Goal: Task Accomplishment & Management: Manage account settings

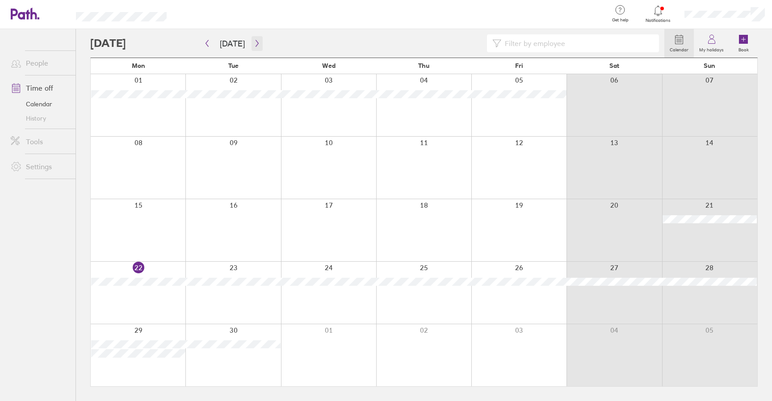
click at [256, 46] on icon "button" at bounding box center [257, 43] width 7 height 7
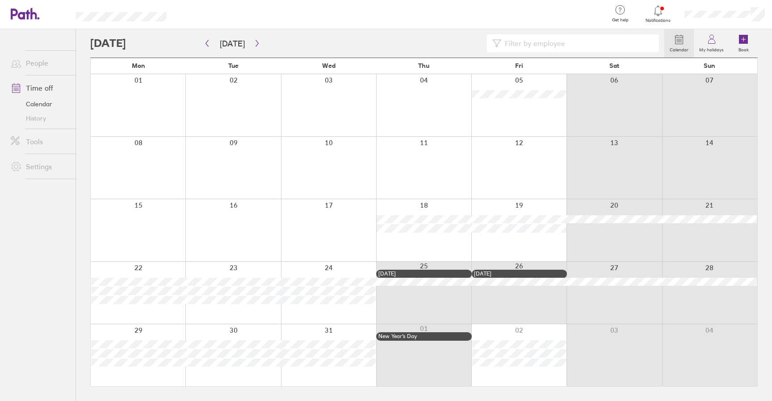
click at [674, 12] on div "Notifications" at bounding box center [658, 14] width 38 height 29
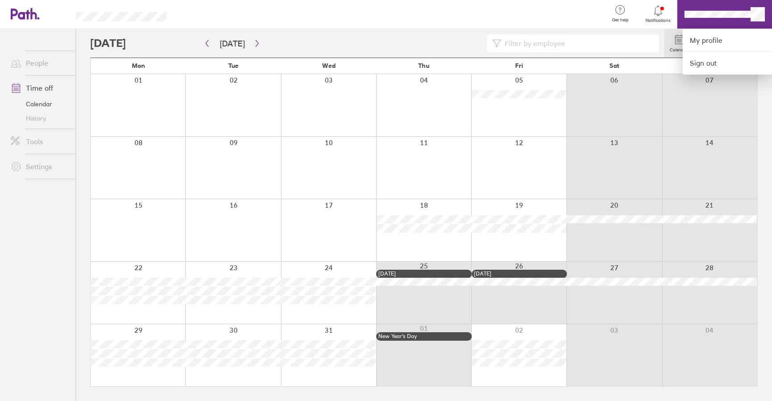
click at [707, 13] on div at bounding box center [386, 200] width 772 height 401
click at [705, 38] on link "My profile" at bounding box center [727, 40] width 89 height 23
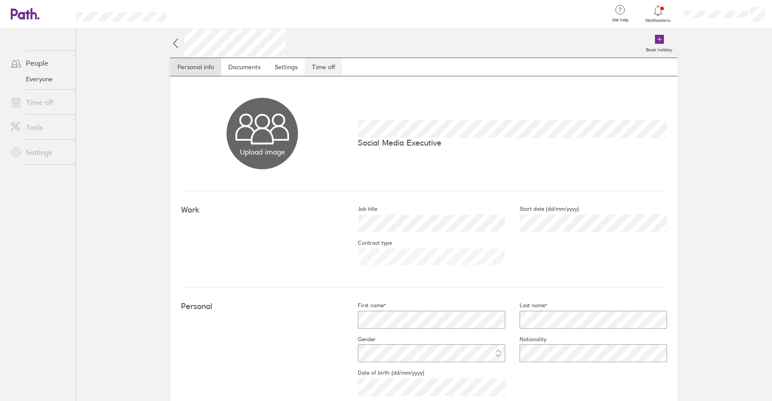
click at [317, 69] on link "Time off" at bounding box center [324, 67] width 38 height 18
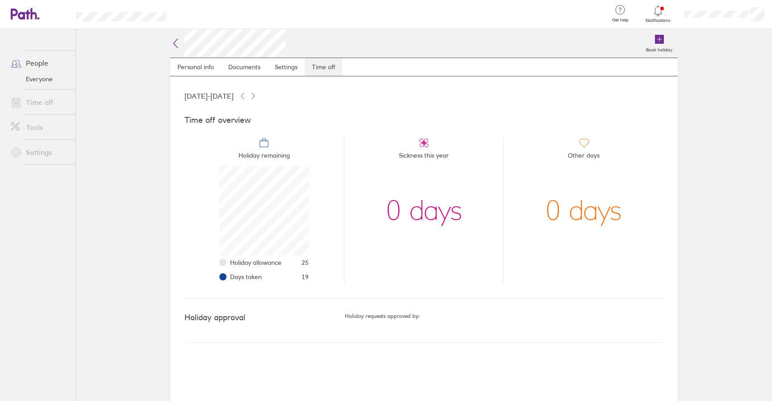
scroll to position [89, 89]
click at [20, 101] on icon at bounding box center [16, 102] width 11 height 11
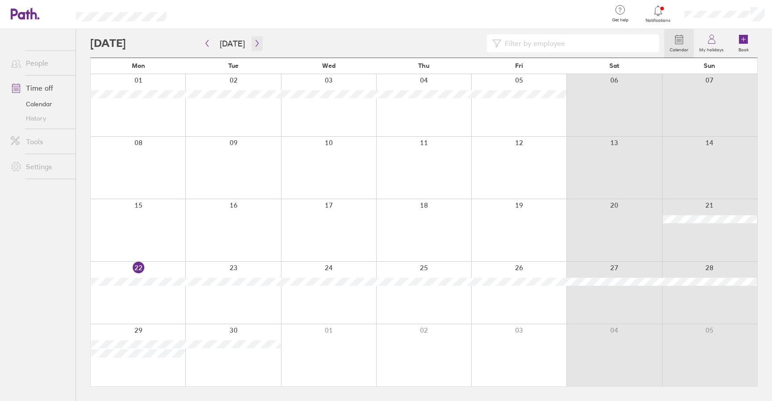
click at [252, 47] on button "button" at bounding box center [257, 43] width 11 height 15
click at [254, 44] on icon "button" at bounding box center [257, 43] width 7 height 7
click at [255, 50] on button "button" at bounding box center [257, 43] width 11 height 15
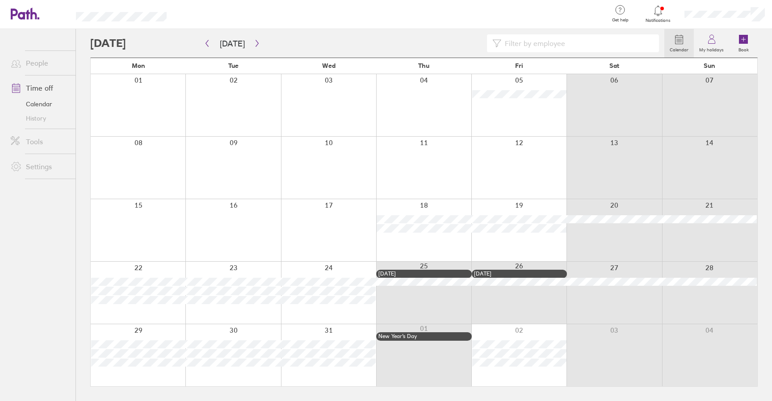
click at [151, 39] on div at bounding box center [377, 43] width 574 height 18
